Goal: Task Accomplishment & Management: Manage account settings

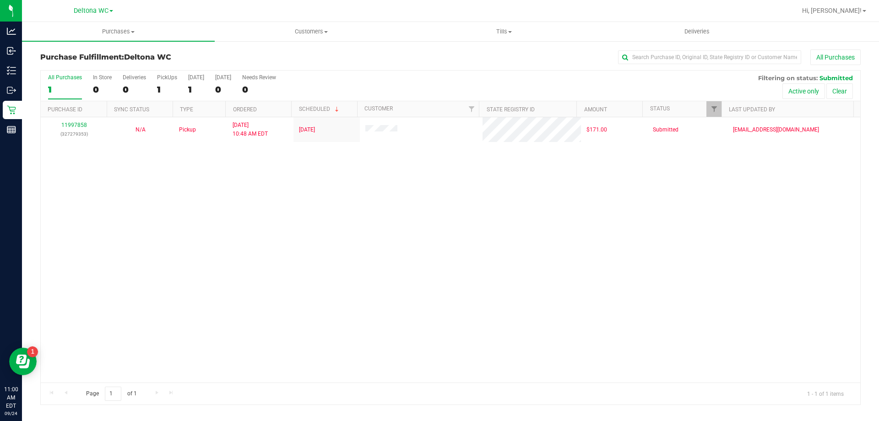
click at [369, 200] on div "11997858 (327279353) N/A Pickup [DATE] 10:48 AM EDT 9/24/2025 $171.00 Submitted…" at bounding box center [450, 249] width 819 height 265
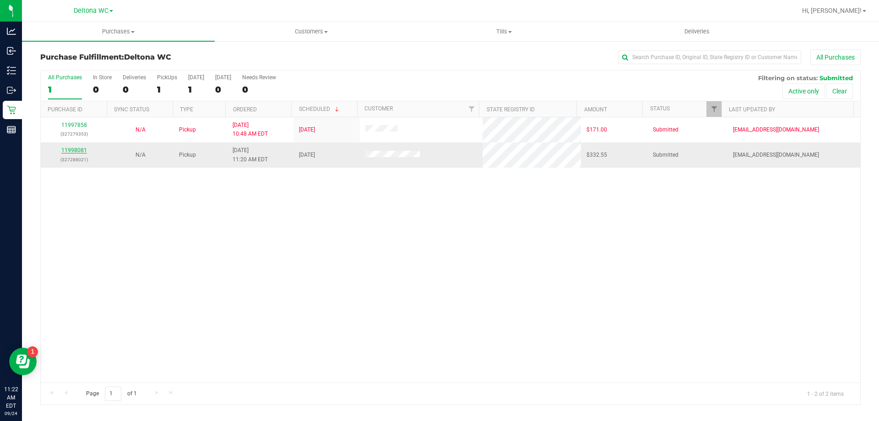
click at [73, 150] on link "11998081" at bounding box center [74, 150] width 26 height 6
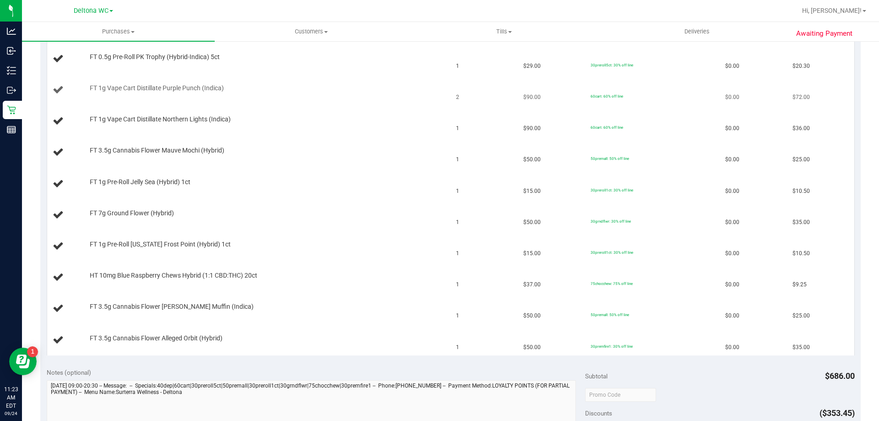
scroll to position [183, 0]
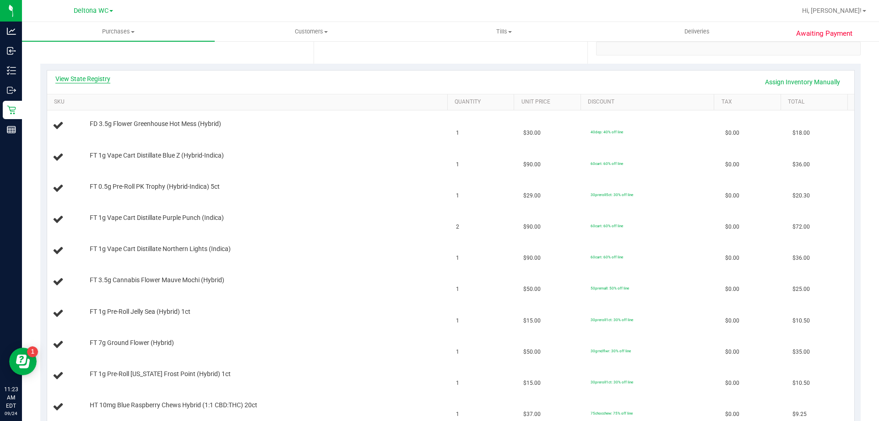
click at [108, 77] on link "View State Registry" at bounding box center [82, 78] width 55 height 9
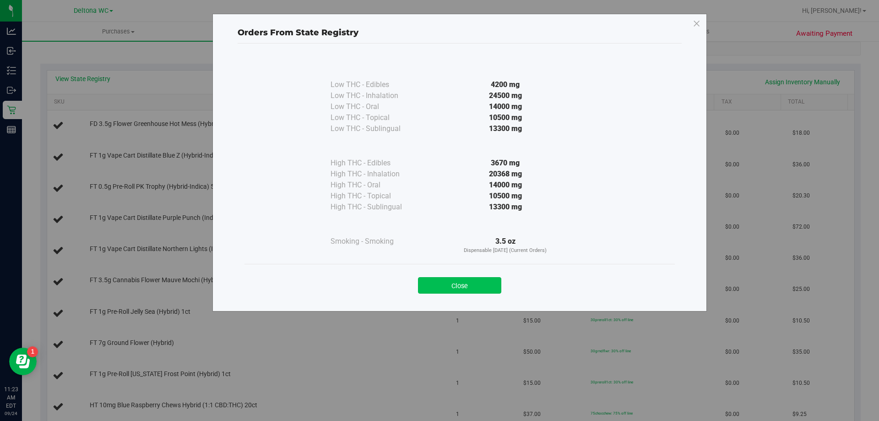
click at [481, 280] on button "Close" at bounding box center [459, 285] width 83 height 16
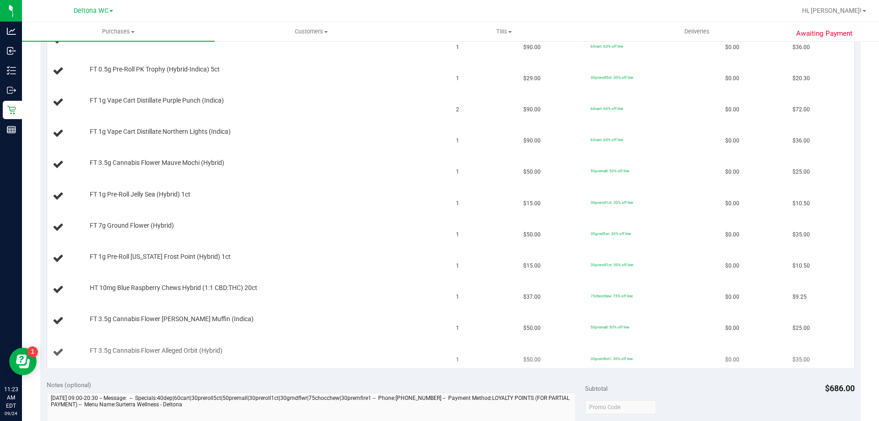
scroll to position [458, 0]
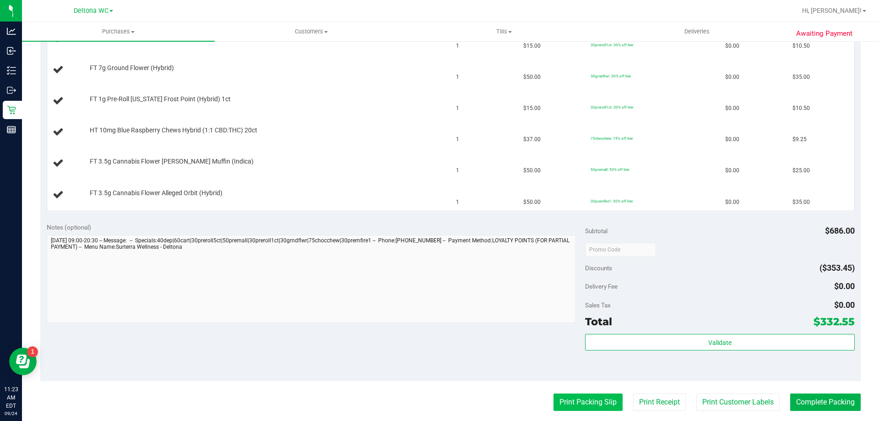
click at [553, 408] on button "Print Packing Slip" at bounding box center [587, 401] width 69 height 17
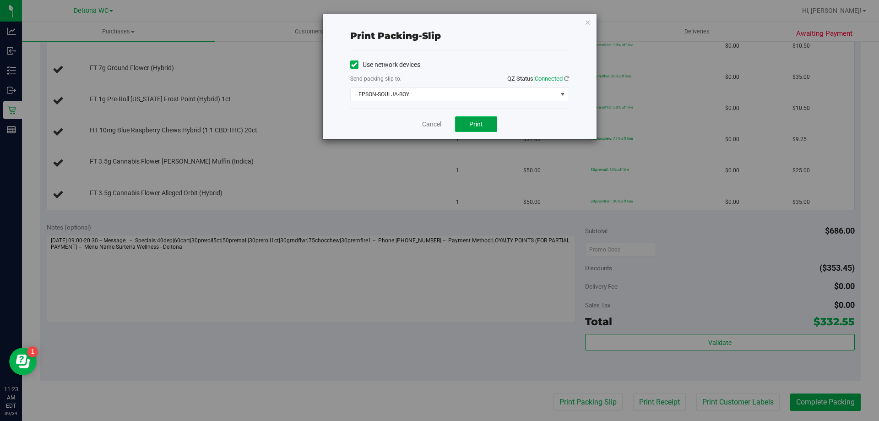
click at [470, 124] on span "Print" at bounding box center [476, 123] width 14 height 7
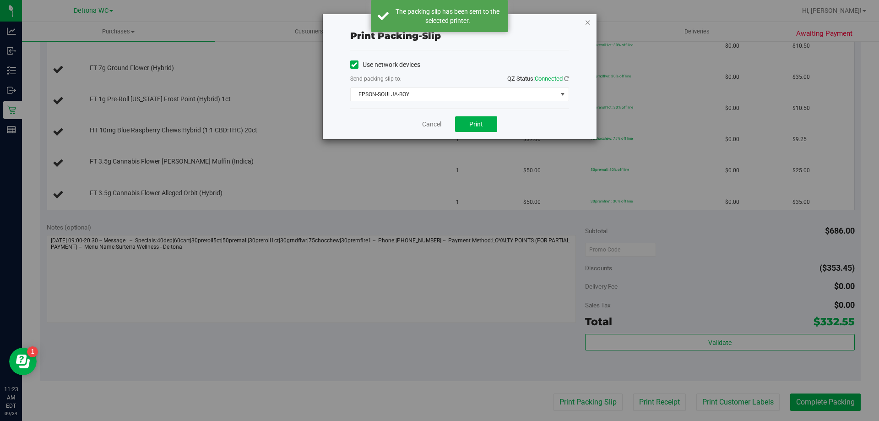
click at [587, 25] on icon "button" at bounding box center [588, 21] width 6 height 11
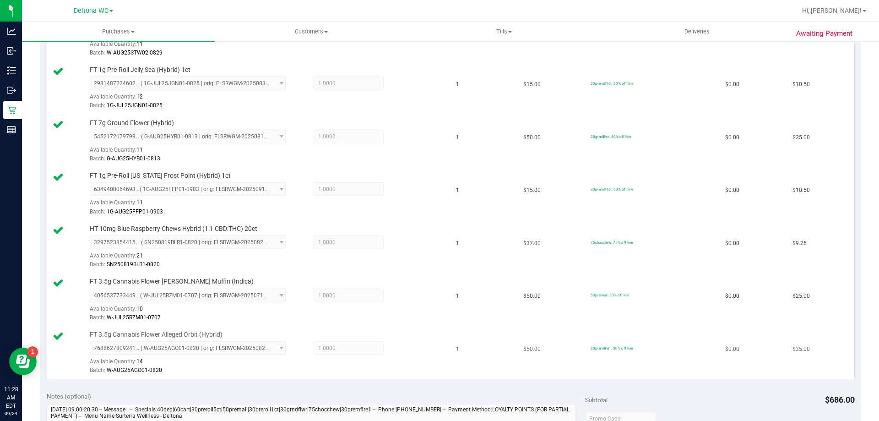
scroll to position [732, 0]
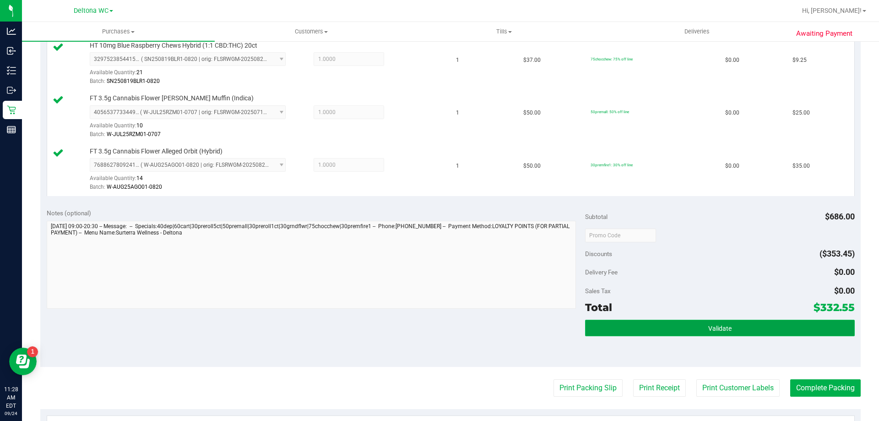
click at [736, 326] on button "Validate" at bounding box center [719, 327] width 269 height 16
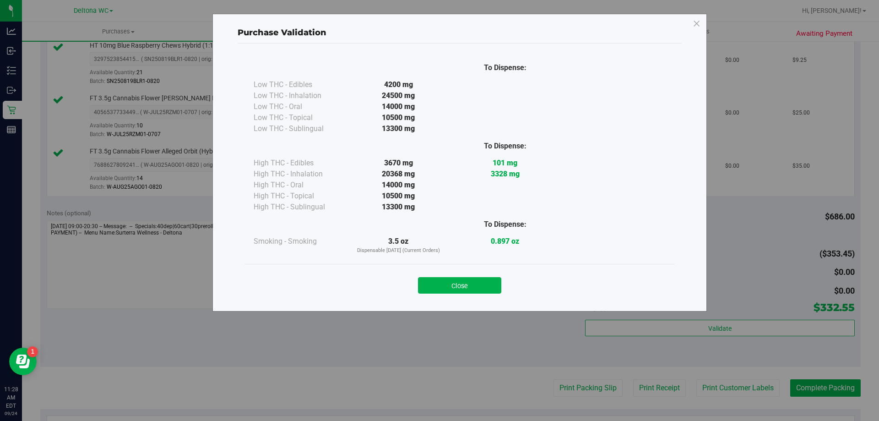
click at [467, 296] on div "Close" at bounding box center [459, 282] width 430 height 37
click at [482, 279] on button "Close" at bounding box center [459, 285] width 83 height 16
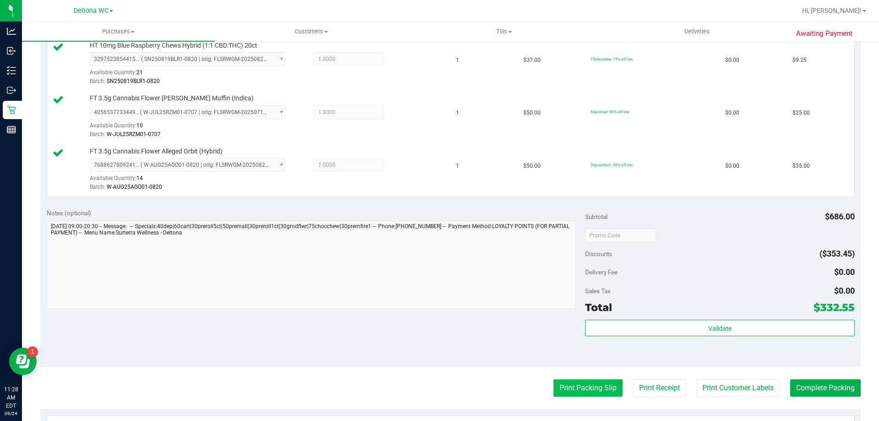
click at [592, 384] on button "Print Packing Slip" at bounding box center [587, 387] width 69 height 17
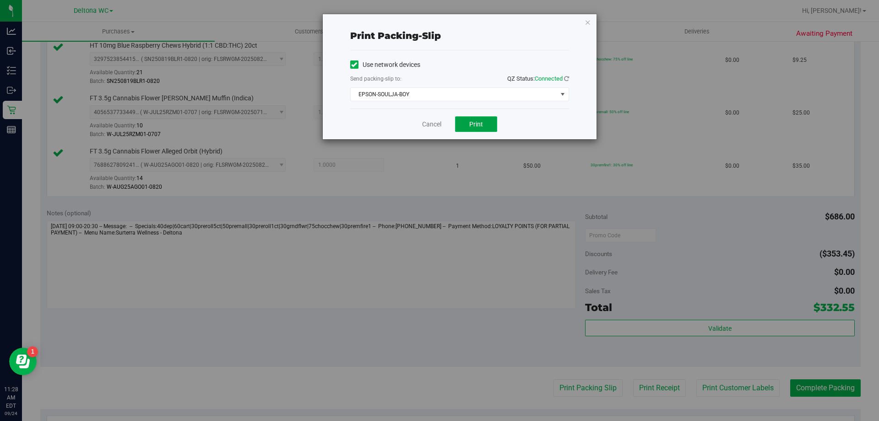
click at [478, 126] on span "Print" at bounding box center [476, 123] width 14 height 7
click at [436, 121] on link "Cancel" at bounding box center [431, 124] width 19 height 10
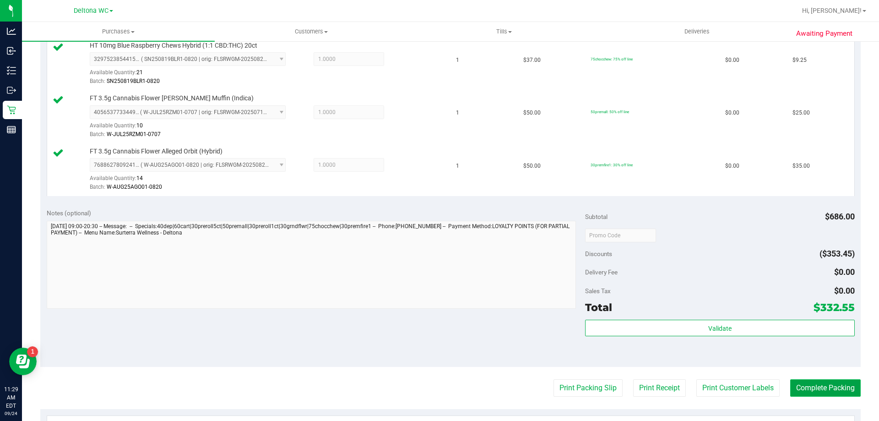
click at [820, 388] on button "Complete Packing" at bounding box center [825, 387] width 70 height 17
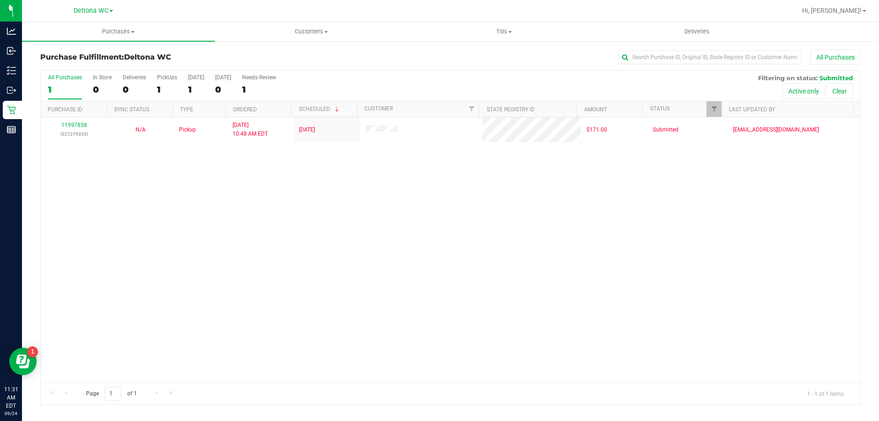
click at [267, 186] on div "11997858 (327279353) N/A Pickup [DATE] 10:48 AM EDT 9/24/2025 $171.00 Submitted…" at bounding box center [450, 249] width 819 height 265
click at [433, 232] on div "11997858 (327279353) N/A Pickup [DATE] 10:48 AM EDT 9/24/2025 $171.00 Submitted…" at bounding box center [450, 249] width 819 height 265
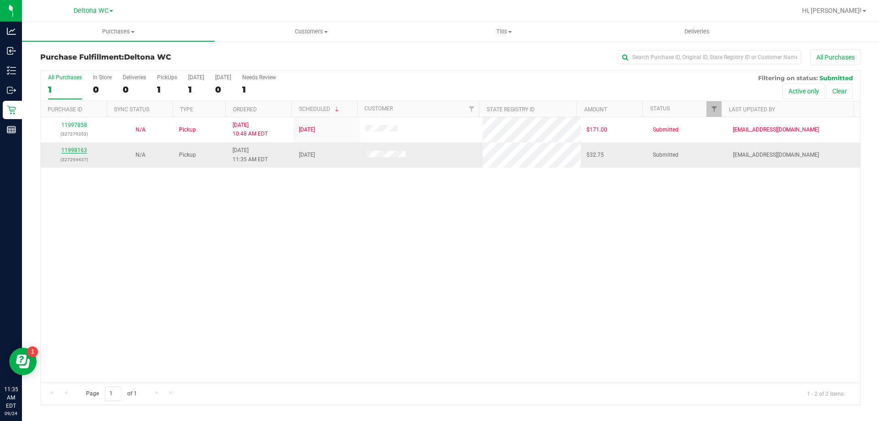
click at [71, 149] on link "11998163" at bounding box center [74, 150] width 26 height 6
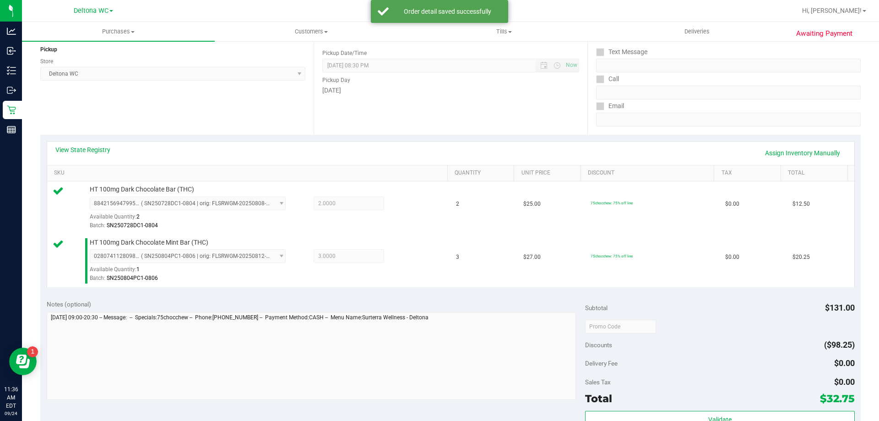
scroll to position [183, 0]
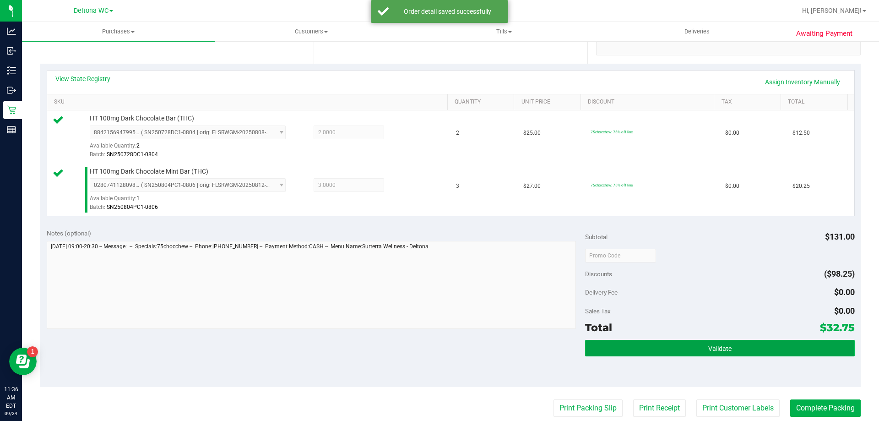
click at [638, 345] on button "Validate" at bounding box center [719, 348] width 269 height 16
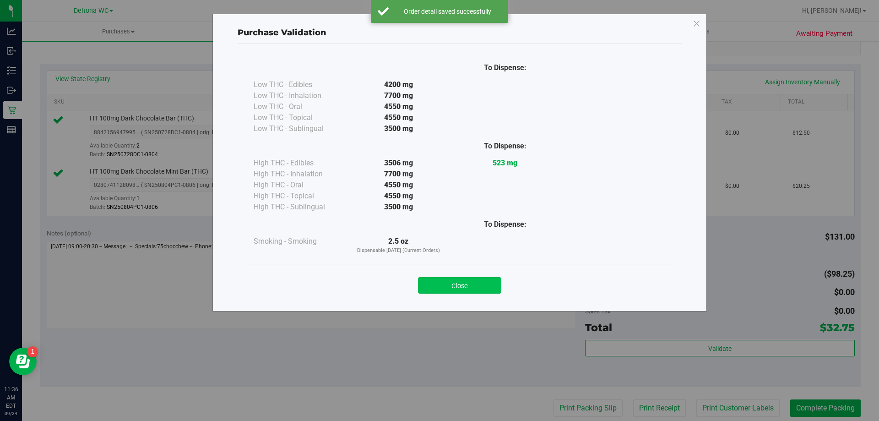
click at [459, 284] on button "Close" at bounding box center [459, 285] width 83 height 16
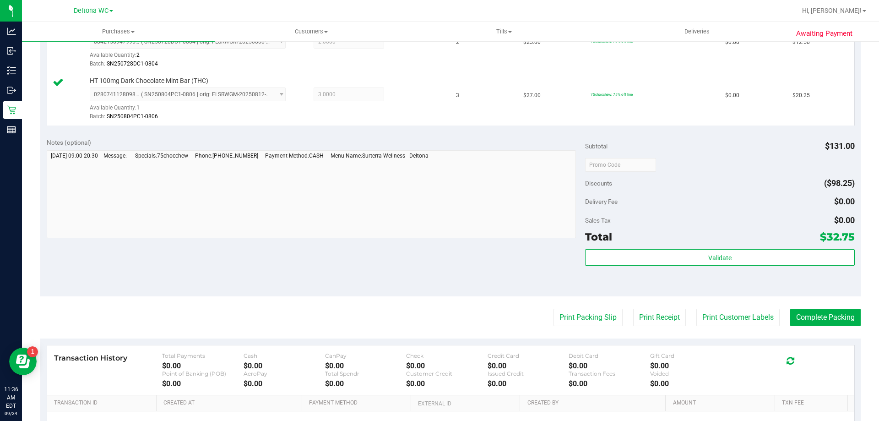
scroll to position [275, 0]
click at [574, 319] on button "Print Packing Slip" at bounding box center [587, 316] width 69 height 17
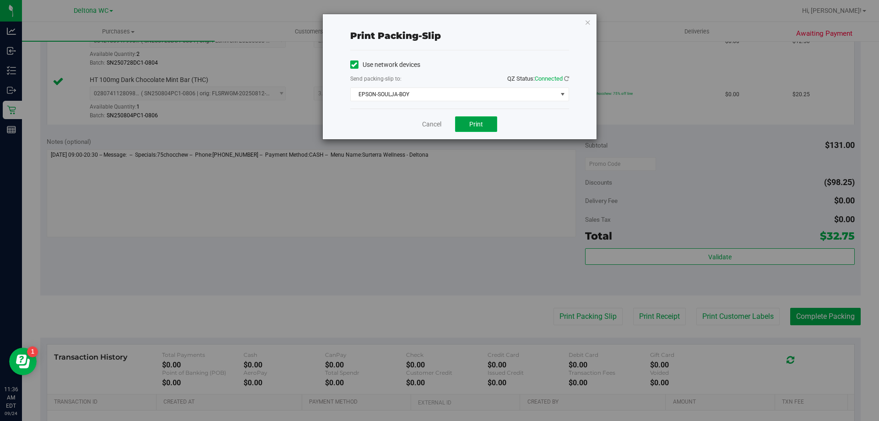
click at [486, 119] on button "Print" at bounding box center [476, 124] width 42 height 16
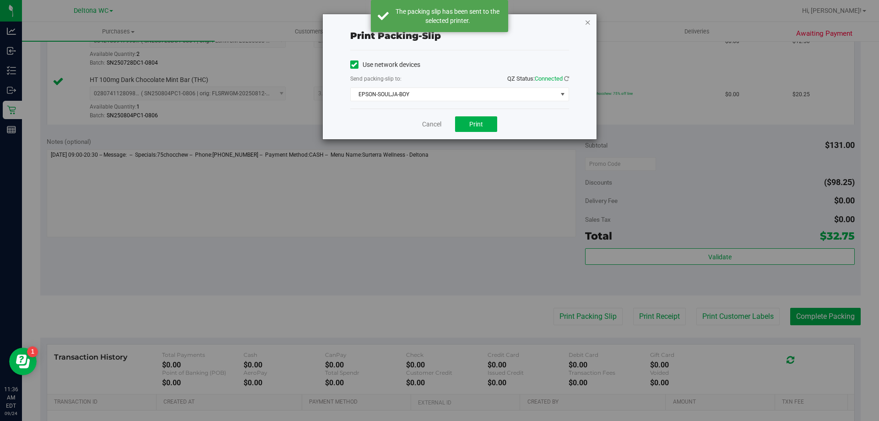
click at [587, 22] on icon "button" at bounding box center [588, 21] width 6 height 11
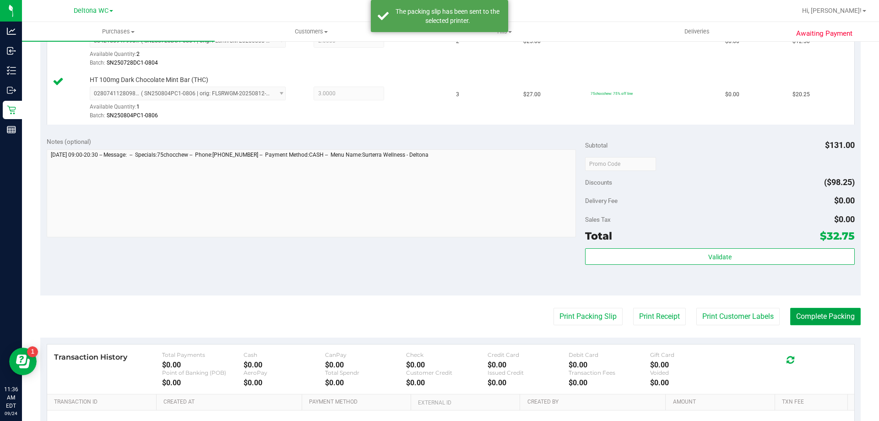
click at [834, 321] on button "Complete Packing" at bounding box center [825, 316] width 70 height 17
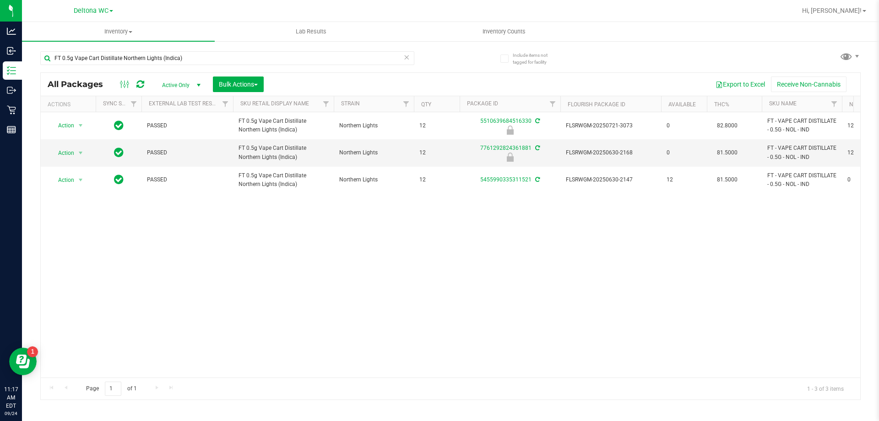
drag, startPoint x: 238, startPoint y: 9, endPoint x: 250, endPoint y: 9, distance: 12.4
click at [238, 9] on div at bounding box center [480, 11] width 632 height 18
drag, startPoint x: 180, startPoint y: 56, endPoint x: 0, endPoint y: -5, distance: 190.3
click at [0, 0] on html "Analytics Inbound Inventory Outbound Retail Reports 11:24 AM EDT 09/24/2025 09/…" at bounding box center [439, 210] width 879 height 421
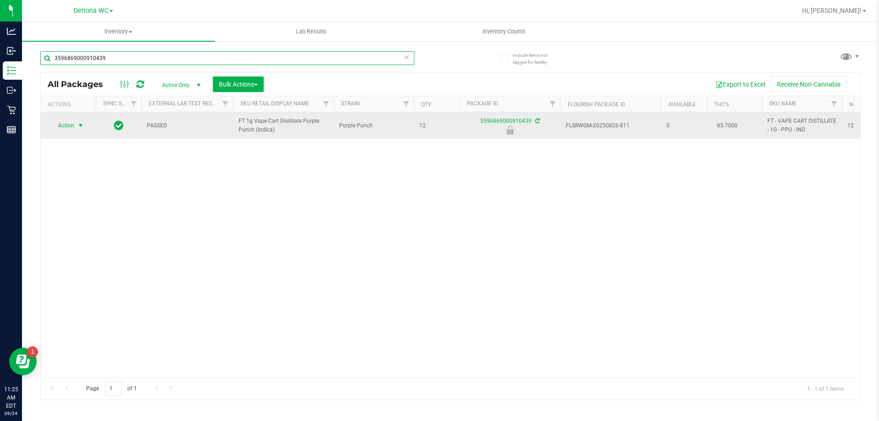
type input "3596869000910439"
click at [69, 123] on span "Action" at bounding box center [62, 125] width 25 height 13
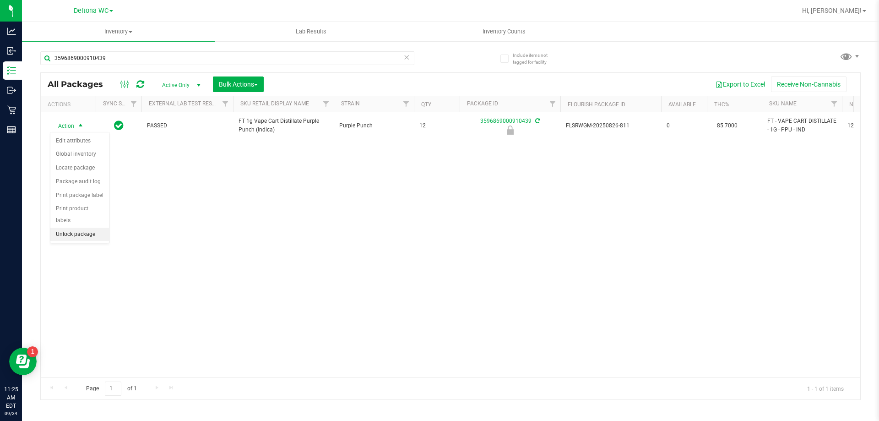
click at [74, 227] on li "Unlock package" at bounding box center [79, 234] width 59 height 14
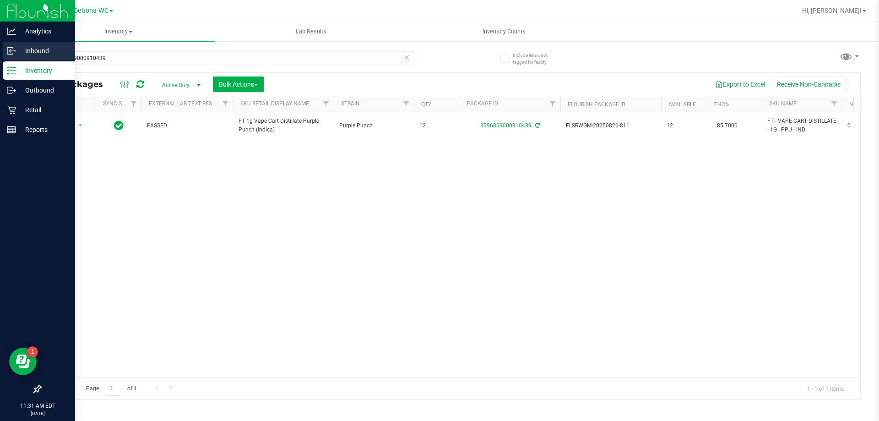
click at [41, 50] on p "Inbound" at bounding box center [43, 50] width 55 height 11
